Goal: Task Accomplishment & Management: Complete application form

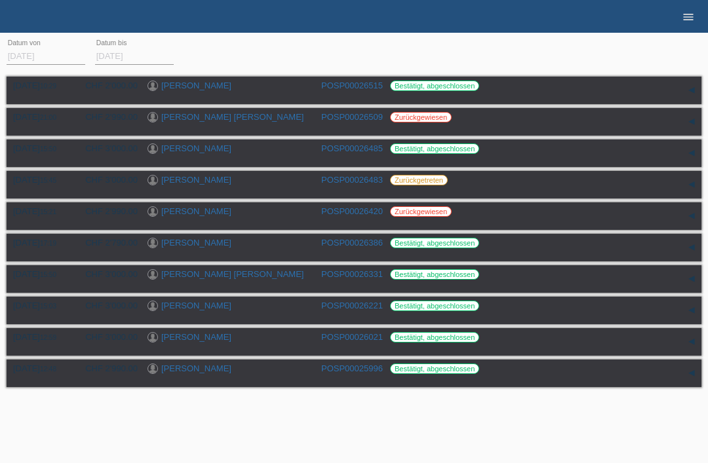
click at [688, 10] on icon "menu" at bounding box center [687, 16] width 13 height 13
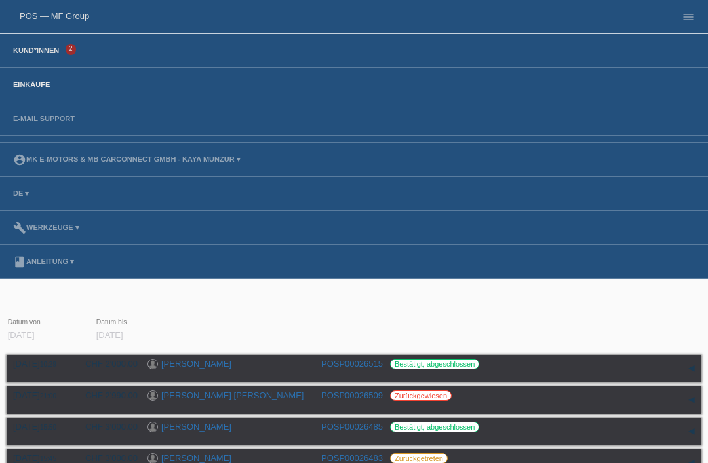
click at [45, 53] on link "Kund*innen" at bounding box center [36, 51] width 59 height 8
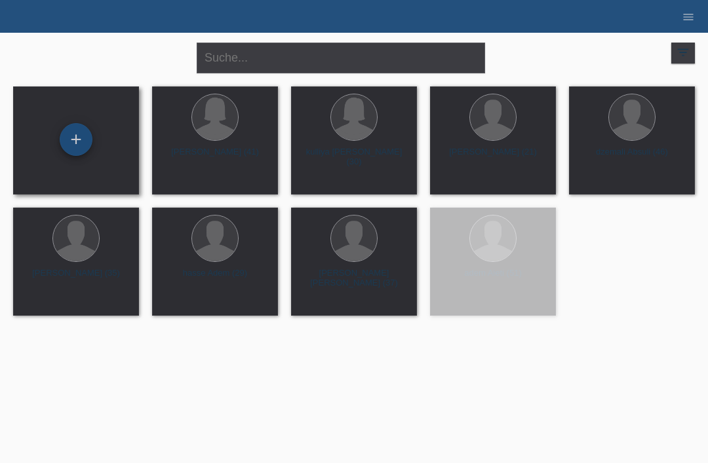
click at [73, 144] on div "+" at bounding box center [75, 139] width 31 height 22
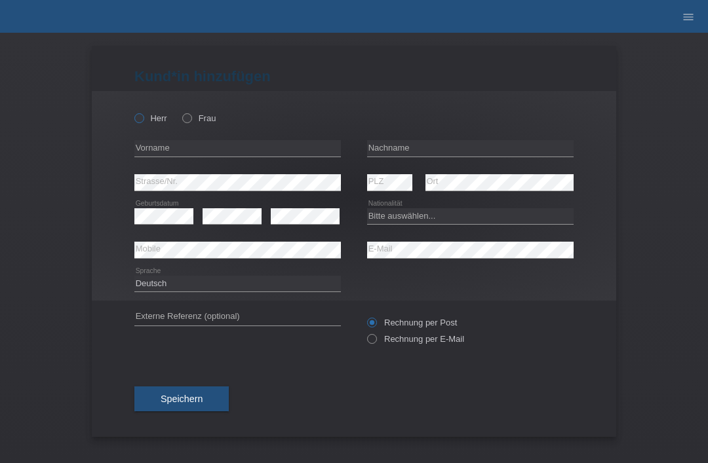
click at [135, 122] on input "Herr" at bounding box center [138, 117] width 9 height 9
radio input "true"
click at [437, 155] on input "text" at bounding box center [470, 148] width 206 height 16
type input "Sarmis"
click at [284, 148] on input "text" at bounding box center [237, 148] width 206 height 16
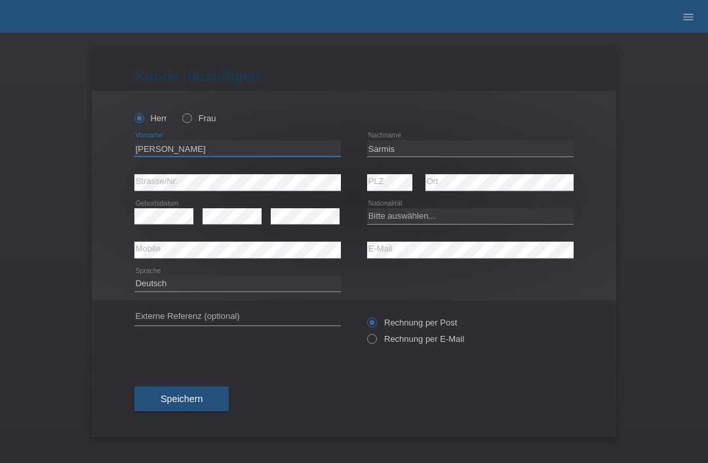
type input "[PERSON_NAME]"
click at [434, 219] on select "Bitte auswählen... Schweiz Deutschland Liechtenstein Österreich ------------ Af…" at bounding box center [470, 216] width 206 height 16
select select "CH"
click at [178, 400] on span "Speichern" at bounding box center [182, 399] width 42 height 10
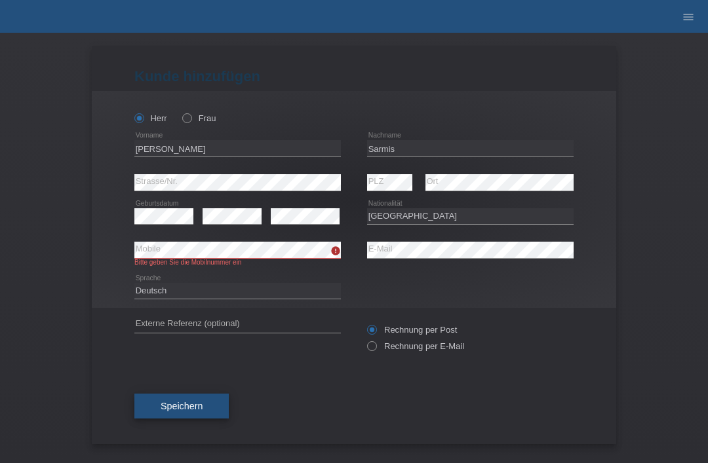
click at [183, 411] on span "Speichern" at bounding box center [182, 406] width 42 height 10
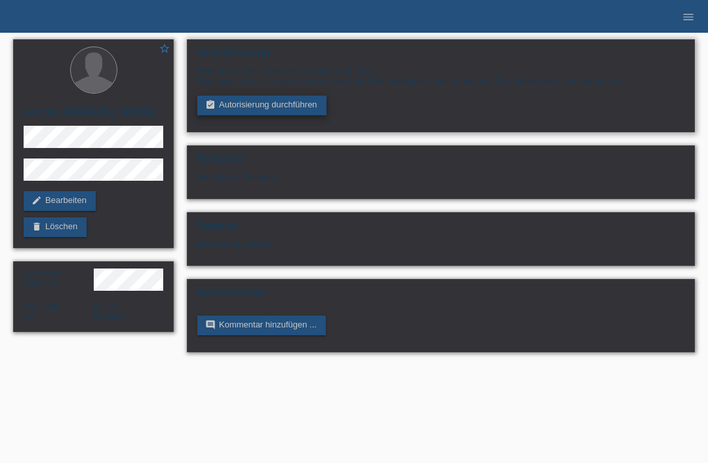
click at [255, 115] on link "assignment_turned_in Autorisierung durchführen" at bounding box center [261, 106] width 129 height 20
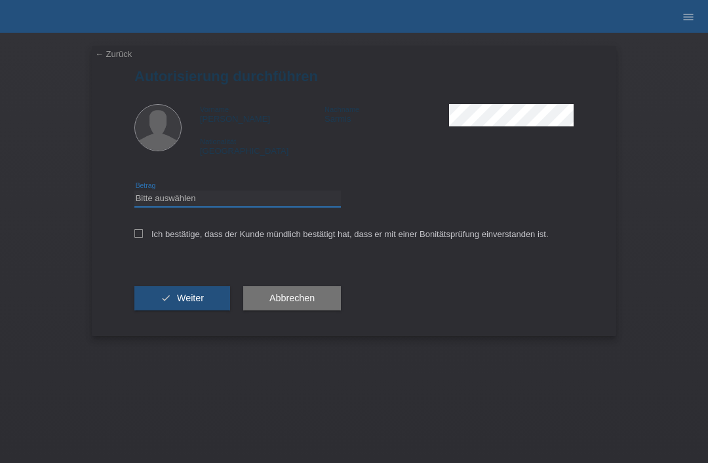
click at [147, 197] on select "Bitte auswählen CHF 1.00 - CHF 499.00 CHF 500.00 - CHF 1'999.00 CHF 2'000.00 - …" at bounding box center [237, 199] width 206 height 16
select select "3"
click at [146, 239] on label "Ich bestätige, dass der Kunde mündlich bestätigt hat, dass er mit einer Bonität…" at bounding box center [341, 234] width 414 height 10
click at [143, 238] on input "Ich bestätige, dass der Kunde mündlich bestätigt hat, dass er mit einer Bonität…" at bounding box center [138, 233] width 9 height 9
checkbox input "true"
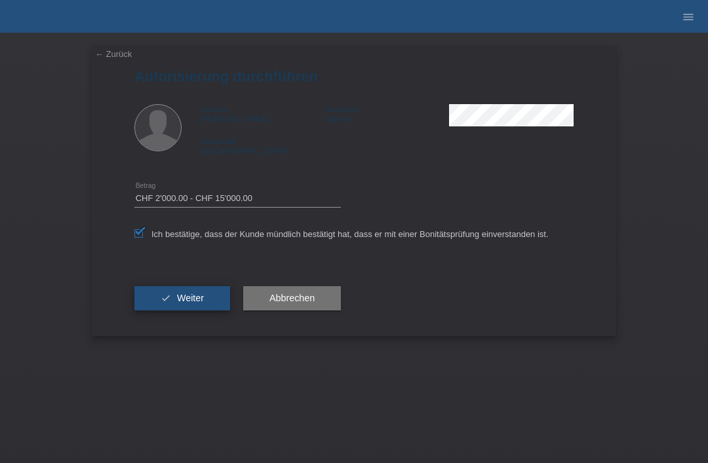
click at [154, 305] on button "check Weiter" at bounding box center [182, 298] width 96 height 25
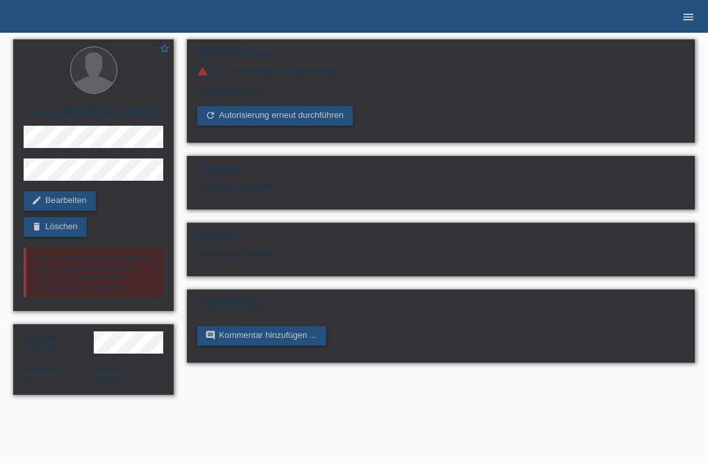
click at [681, 21] on icon "menu" at bounding box center [687, 16] width 13 height 13
